Goal: Transaction & Acquisition: Download file/media

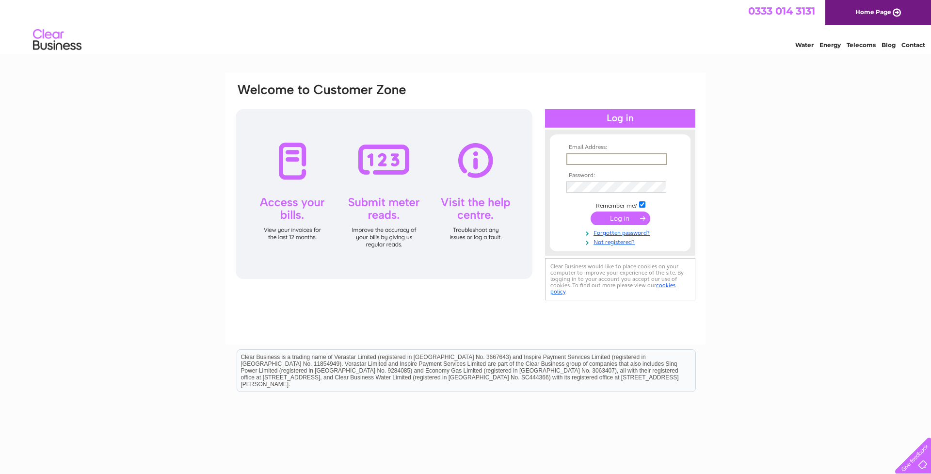
type input "[EMAIL_ADDRESS][DOMAIN_NAME]"
click at [607, 218] on input "submit" at bounding box center [621, 218] width 60 height 14
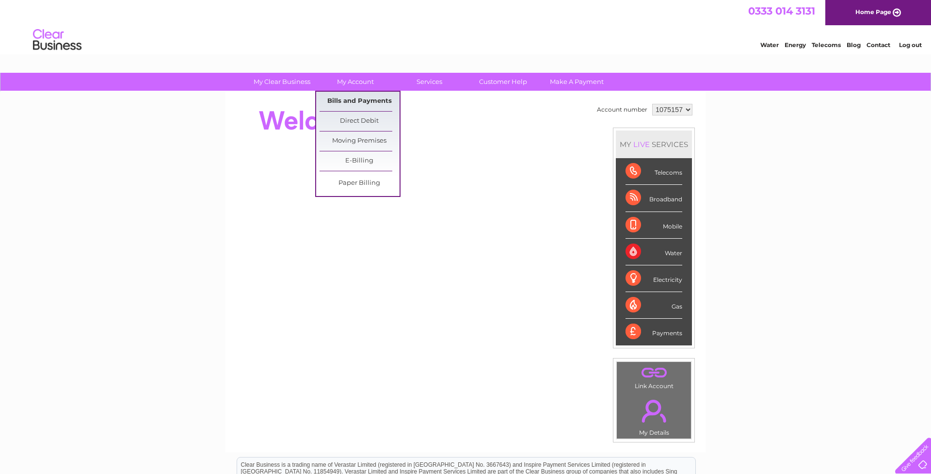
click at [354, 102] on link "Bills and Payments" at bounding box center [360, 101] width 80 height 19
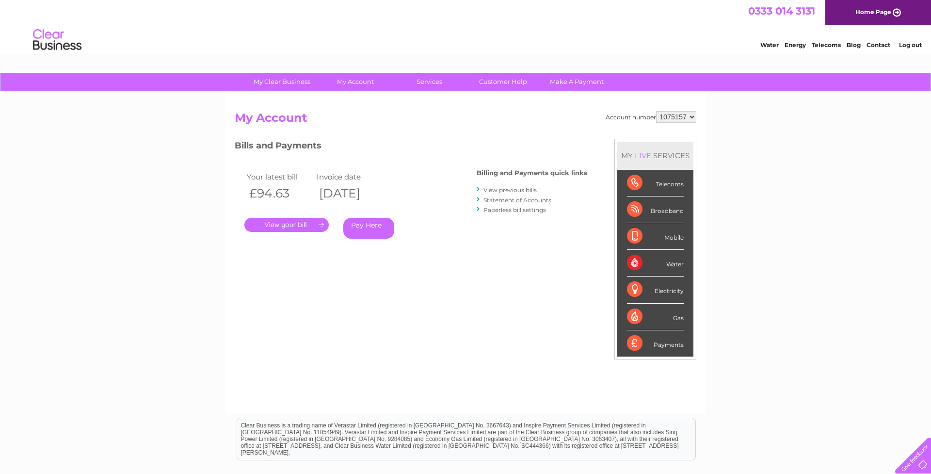
click at [501, 190] on link "View previous bills" at bounding box center [510, 189] width 53 height 7
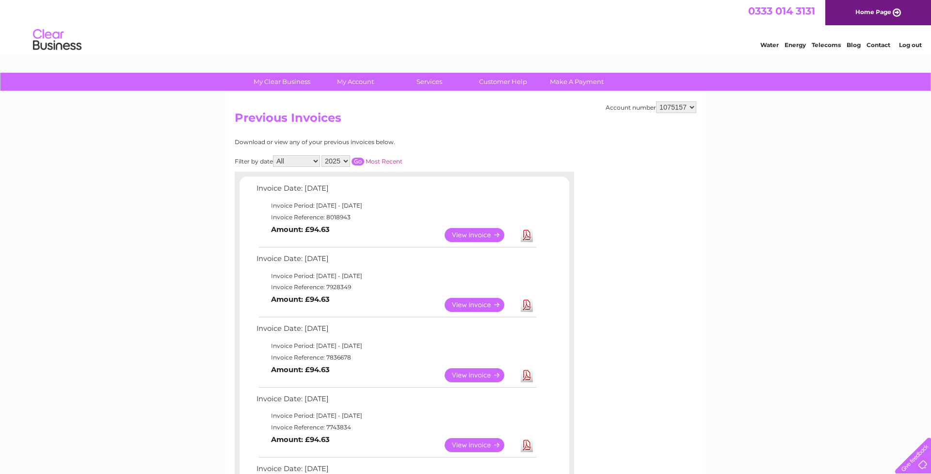
click at [527, 302] on link "Download" at bounding box center [527, 305] width 12 height 14
click at [526, 231] on link "Download" at bounding box center [527, 235] width 12 height 14
